Goal: Information Seeking & Learning: Learn about a topic

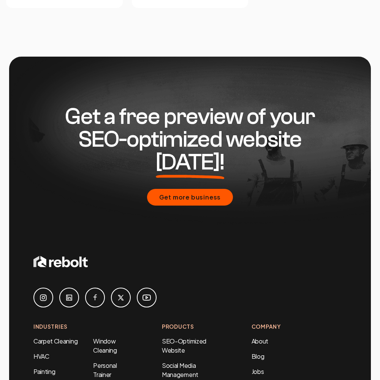
scroll to position [3254, 0]
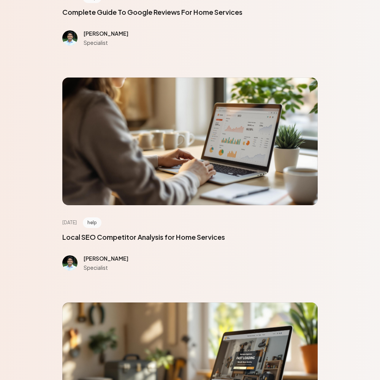
scroll to position [3422, 0]
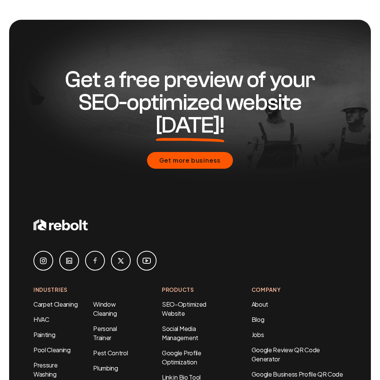
scroll to position [574, 0]
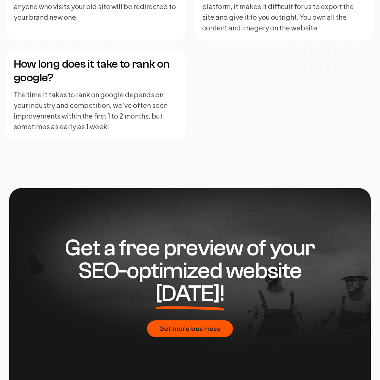
scroll to position [1873, 0]
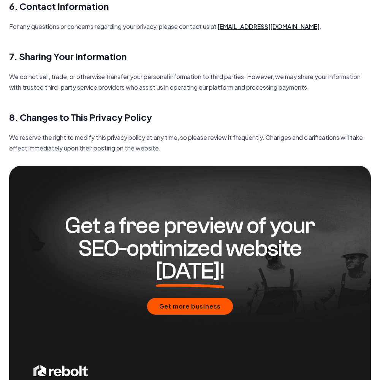
scroll to position [1100, 0]
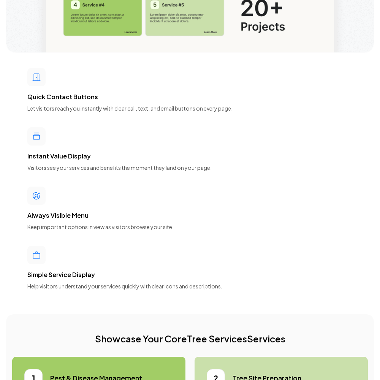
scroll to position [3422, 0]
